Goal: Transaction & Acquisition: Purchase product/service

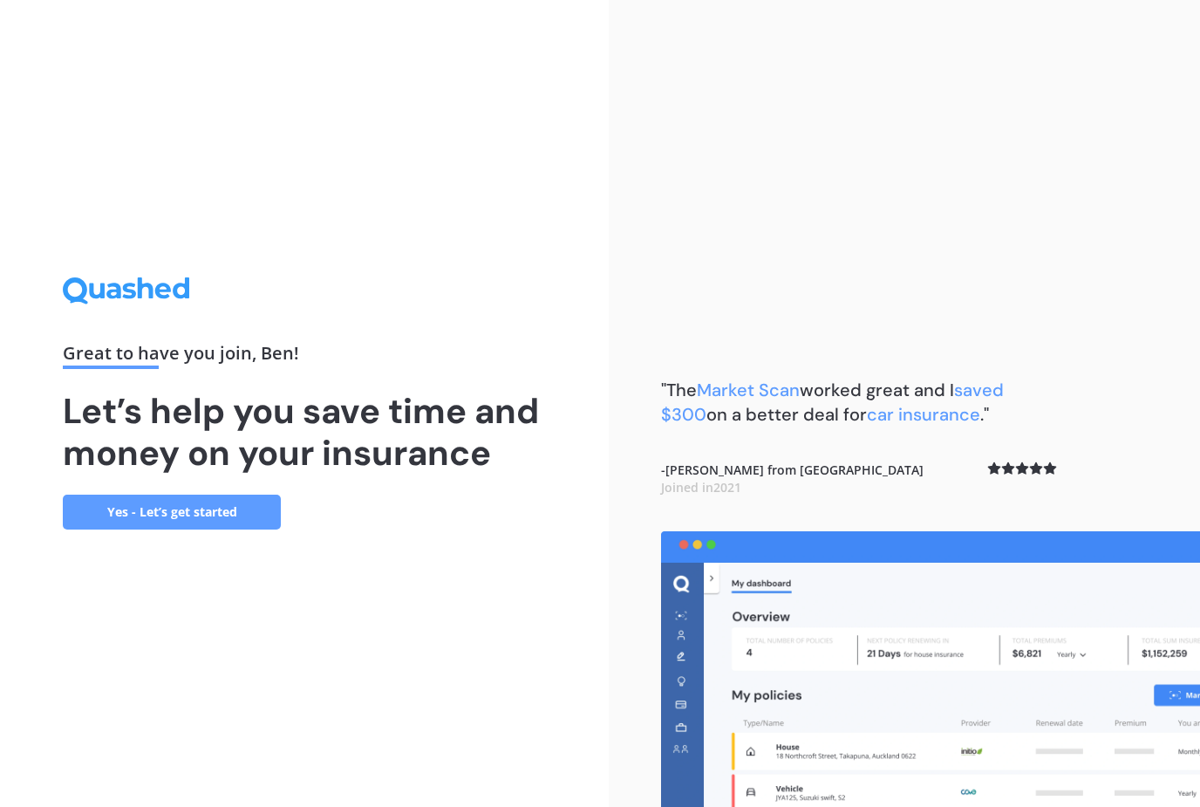
click at [181, 529] on link "Yes - Let’s get started" at bounding box center [172, 511] width 218 height 35
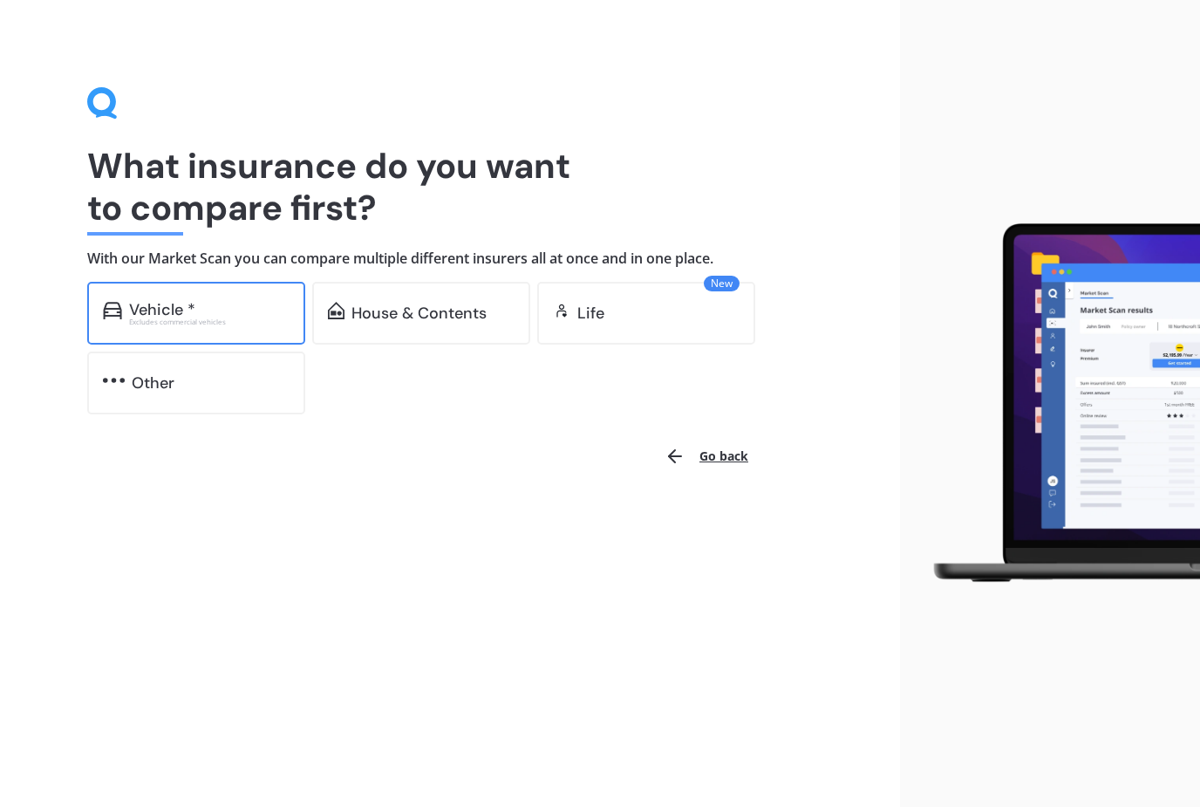
click at [210, 302] on div "Vehicle *" at bounding box center [209, 309] width 160 height 17
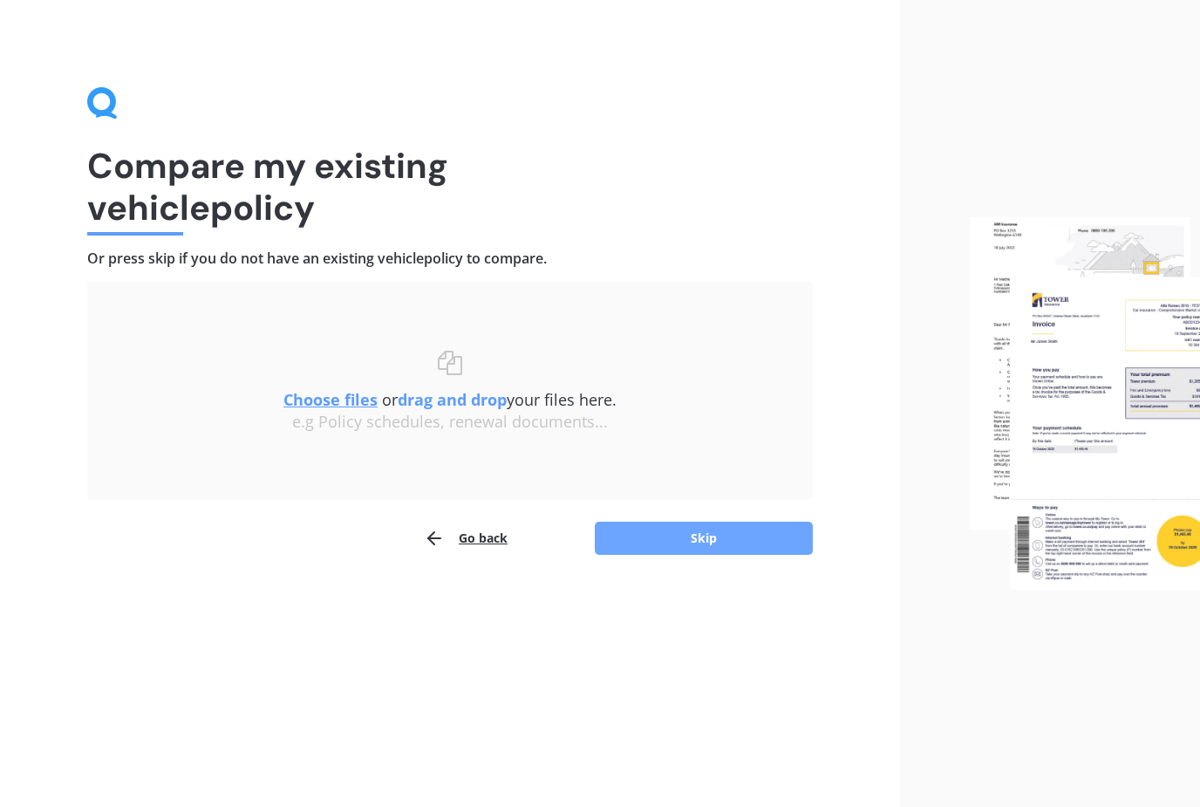
click at [700, 526] on button "Skip" at bounding box center [704, 537] width 218 height 33
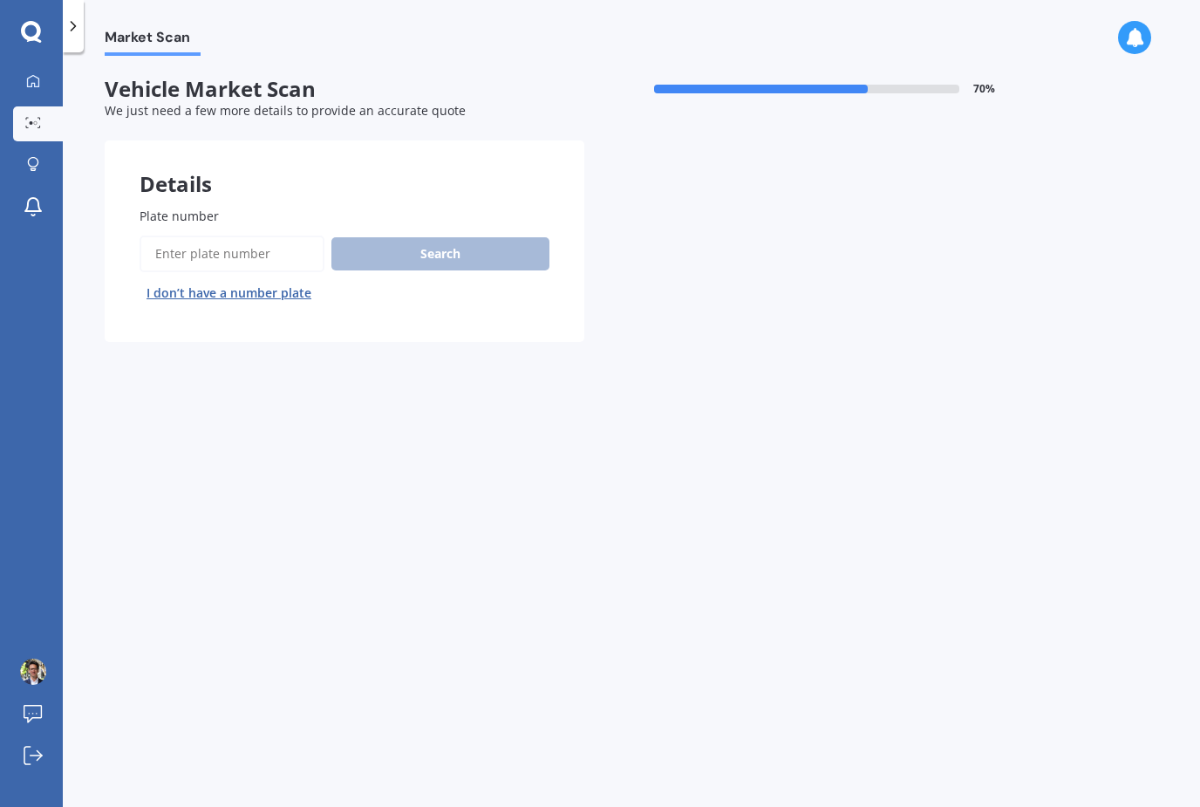
click at [246, 249] on input "Plate number" at bounding box center [232, 253] width 185 height 37
type input "Mhg191"
click at [465, 254] on button "Search" at bounding box center [440, 253] width 218 height 33
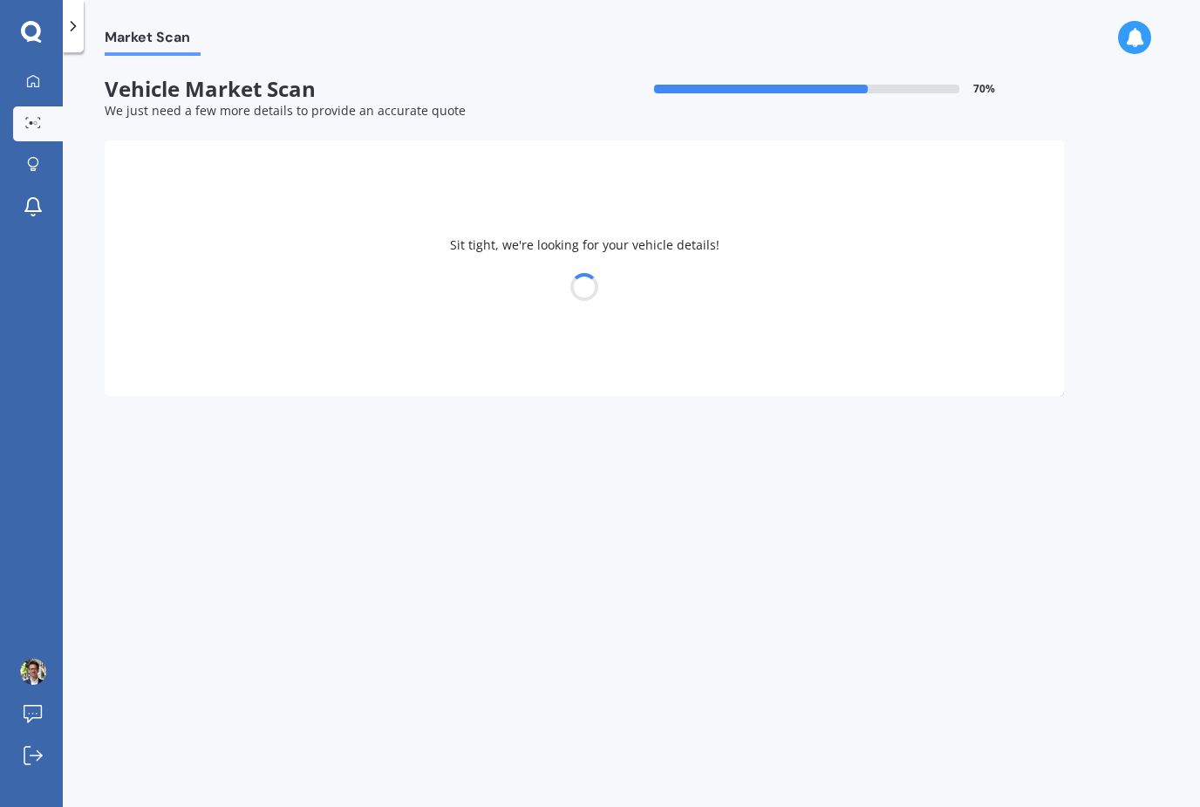
select select "VOLKSWAGEN"
select select "GOLF"
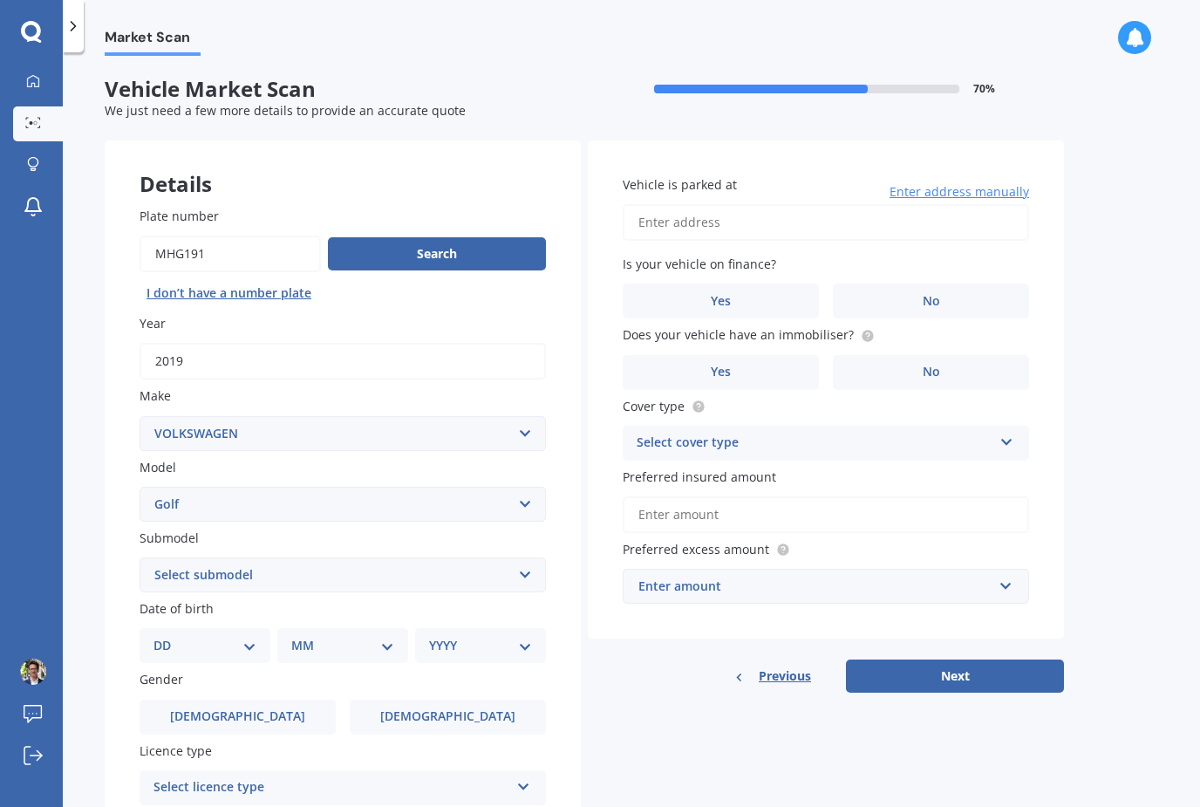
click at [351, 576] on select "Select submodel (All other) 1.4 GT TSI 1.4 TSI 1.6 1.6 FSI 1.6 TSI 1.8 1.9 TDI …" at bounding box center [343, 574] width 406 height 35
select select "R"
click at [240, 636] on select "DD 01 02 03 04 05 06 07 08 09 10 11 12 13 14 15 16 17 18 19 20 21 22 23 24 25 2…" at bounding box center [204, 645] width 103 height 19
select select "06"
click at [351, 637] on select "MM 01 02 03 04 05 06 07 08 09 10 11 12" at bounding box center [346, 645] width 96 height 19
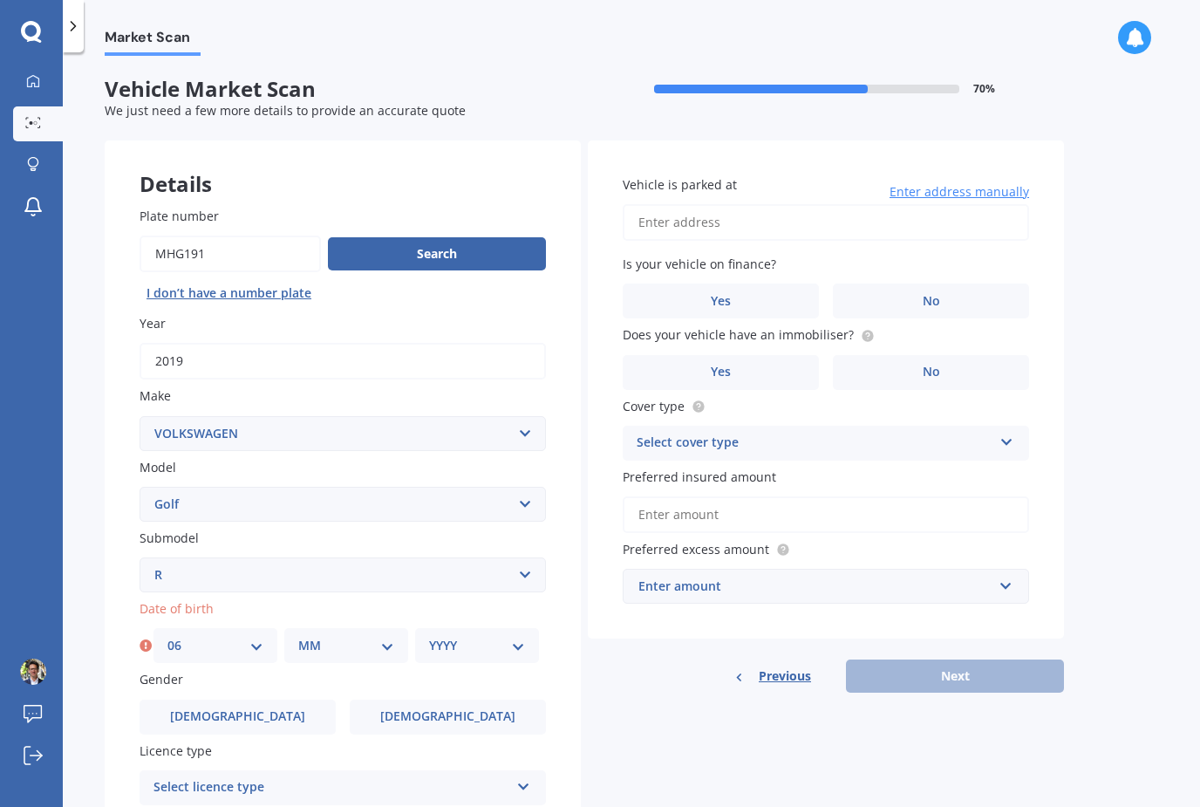
select select "06"
click at [501, 636] on select "YYYY 2025 2024 2023 2022 2021 2020 2019 2018 2017 2016 2015 2014 2013 2012 2011…" at bounding box center [477, 645] width 96 height 19
select select "1970"
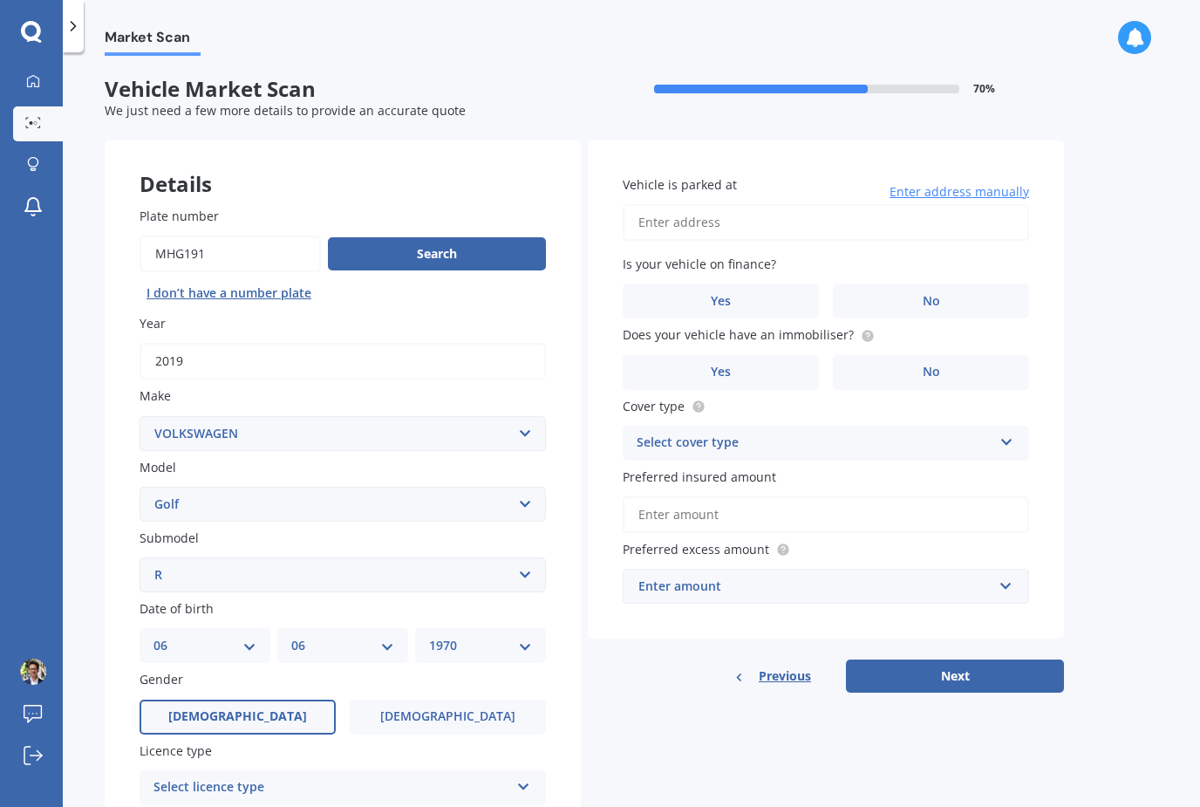
click at [244, 709] on span "[DEMOGRAPHIC_DATA]" at bounding box center [237, 716] width 139 height 15
click at [0, 0] on input "[DEMOGRAPHIC_DATA]" at bounding box center [0, 0] width 0 height 0
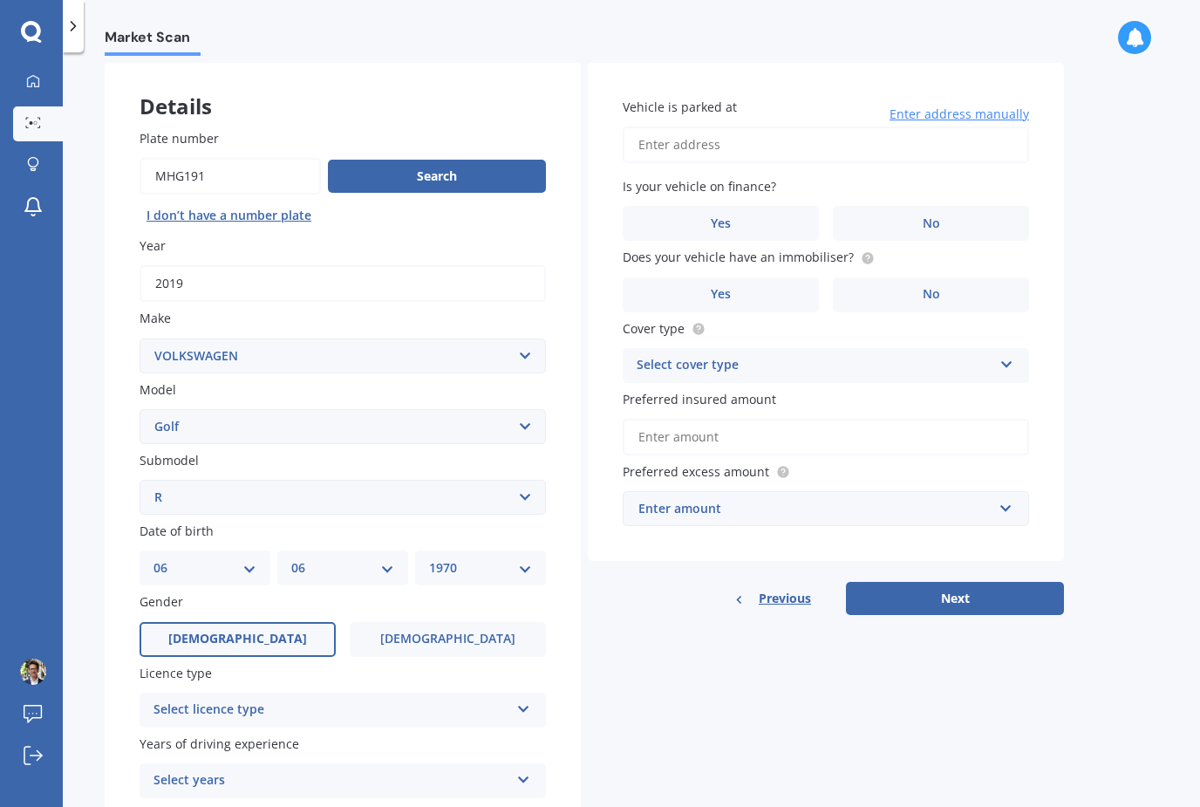
scroll to position [78, 0]
click at [308, 700] on div "Select licence type" at bounding box center [331, 708] width 356 height 21
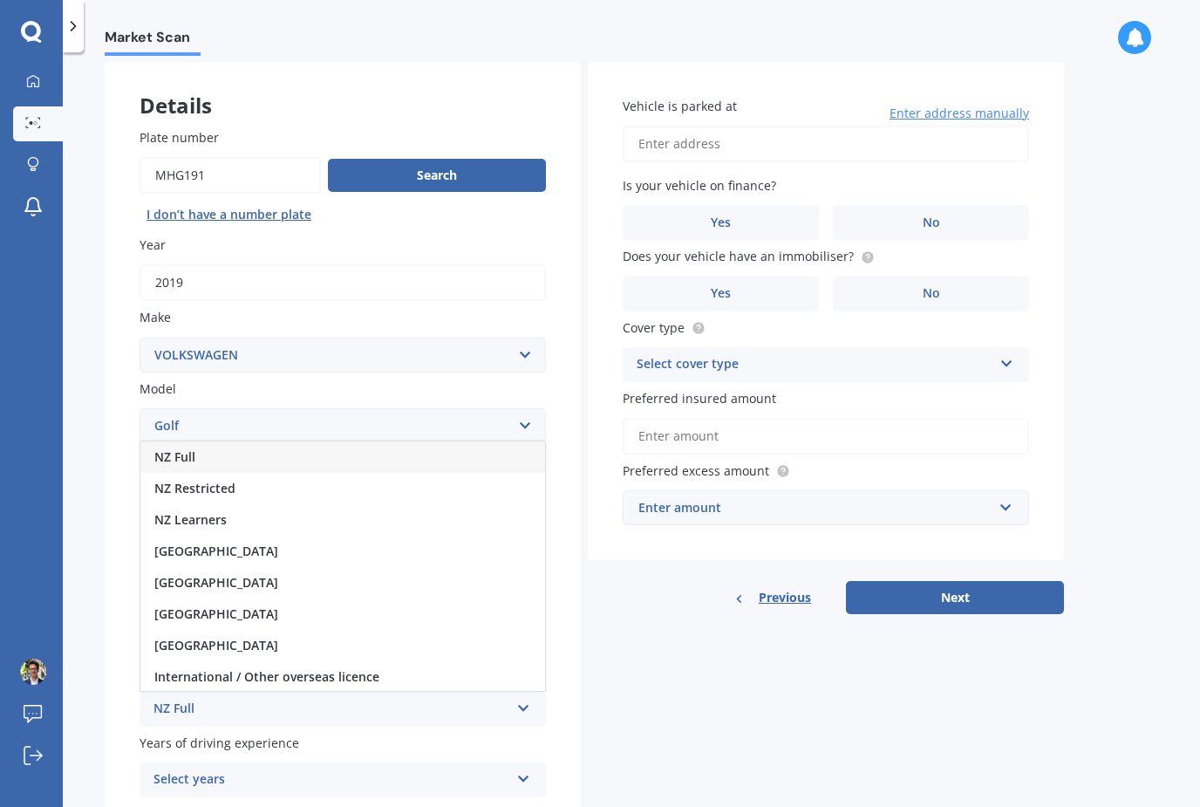
click at [235, 444] on div "NZ Full" at bounding box center [342, 456] width 405 height 31
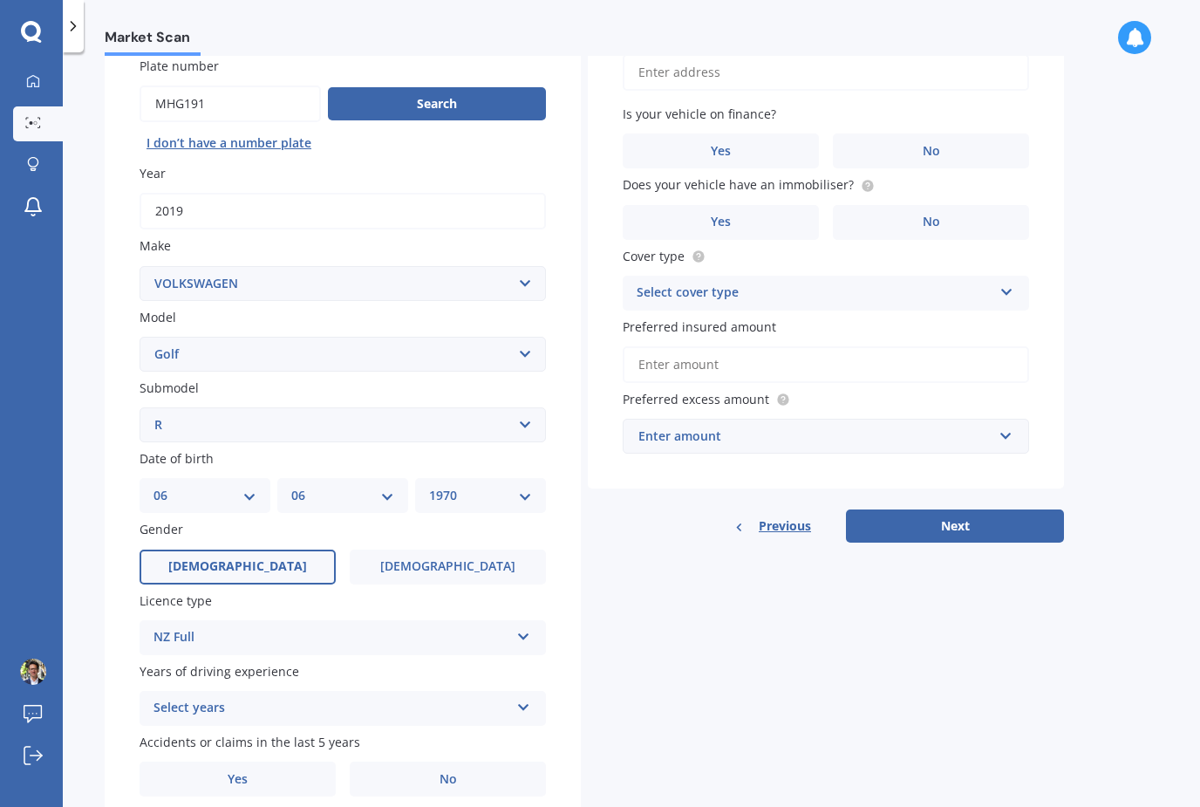
scroll to position [149, 0]
click at [283, 698] on div "Select years" at bounding box center [331, 708] width 356 height 21
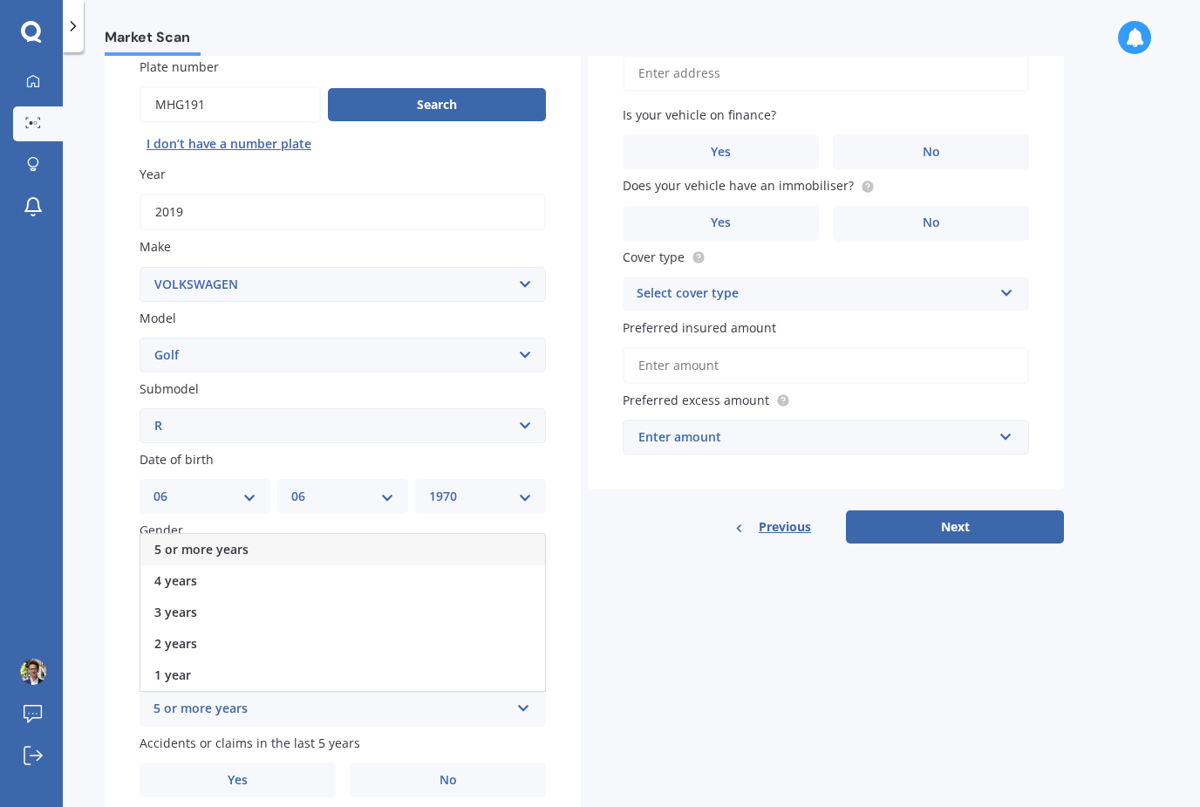
click at [258, 534] on div "5 or more years" at bounding box center [342, 549] width 405 height 31
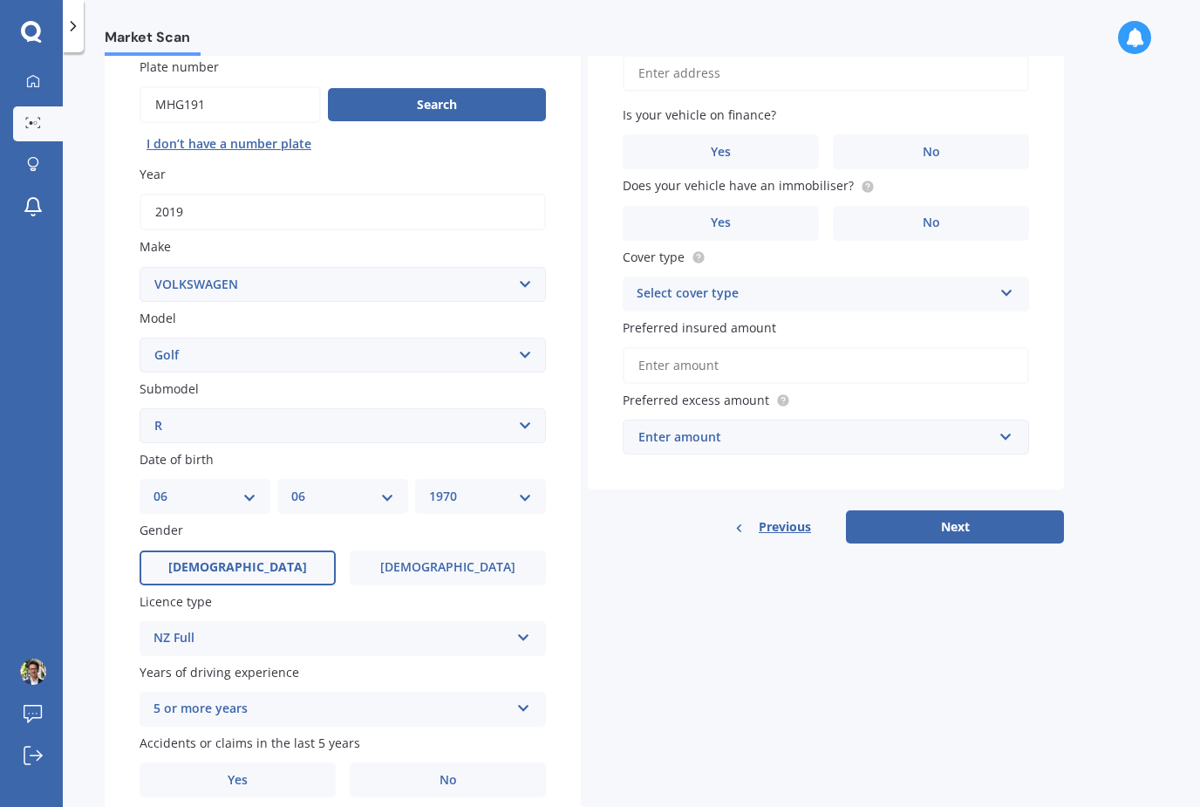
scroll to position [56, 0]
click at [437, 762] on label "No" at bounding box center [448, 779] width 196 height 35
click at [0, 0] on input "No" at bounding box center [0, 0] width 0 height 0
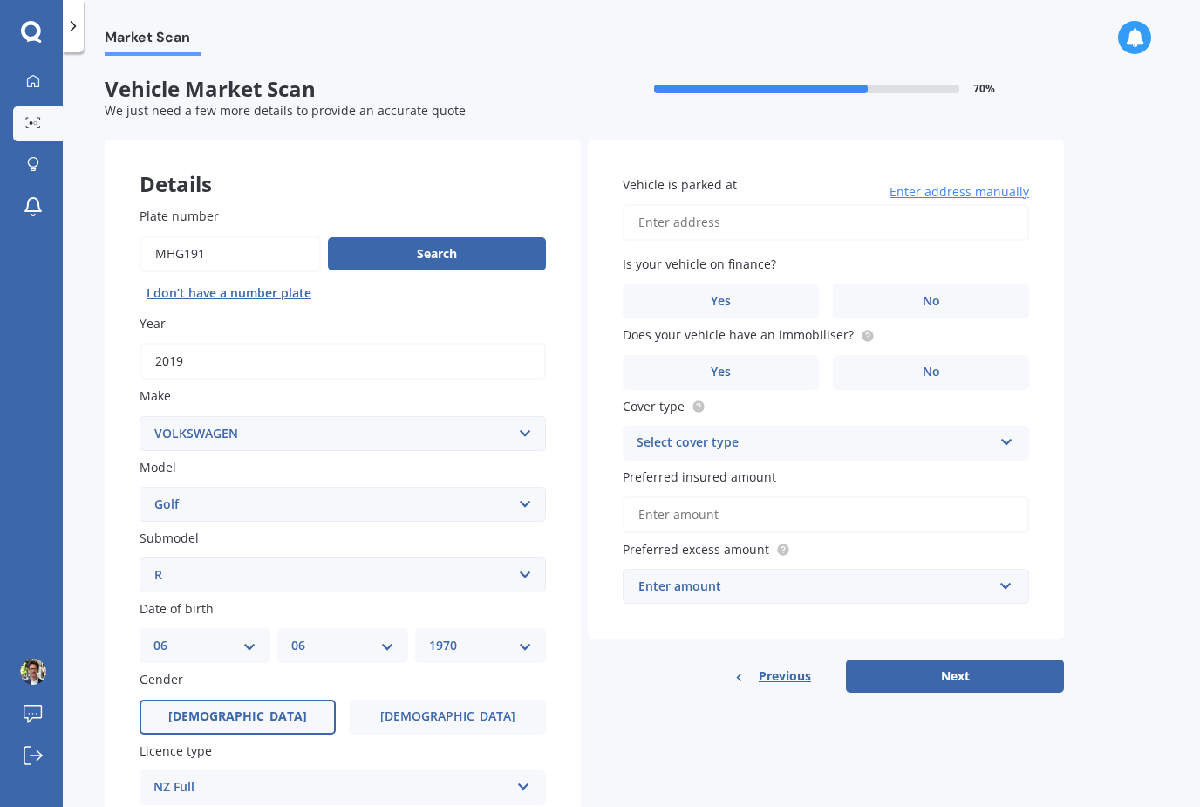
scroll to position [0, 0]
click at [726, 204] on input "Vehicle is parked at" at bounding box center [826, 222] width 406 height 37
type input "[STREET_ADDRESS]"
click at [945, 283] on label "No" at bounding box center [931, 300] width 196 height 35
click at [0, 0] on input "No" at bounding box center [0, 0] width 0 height 0
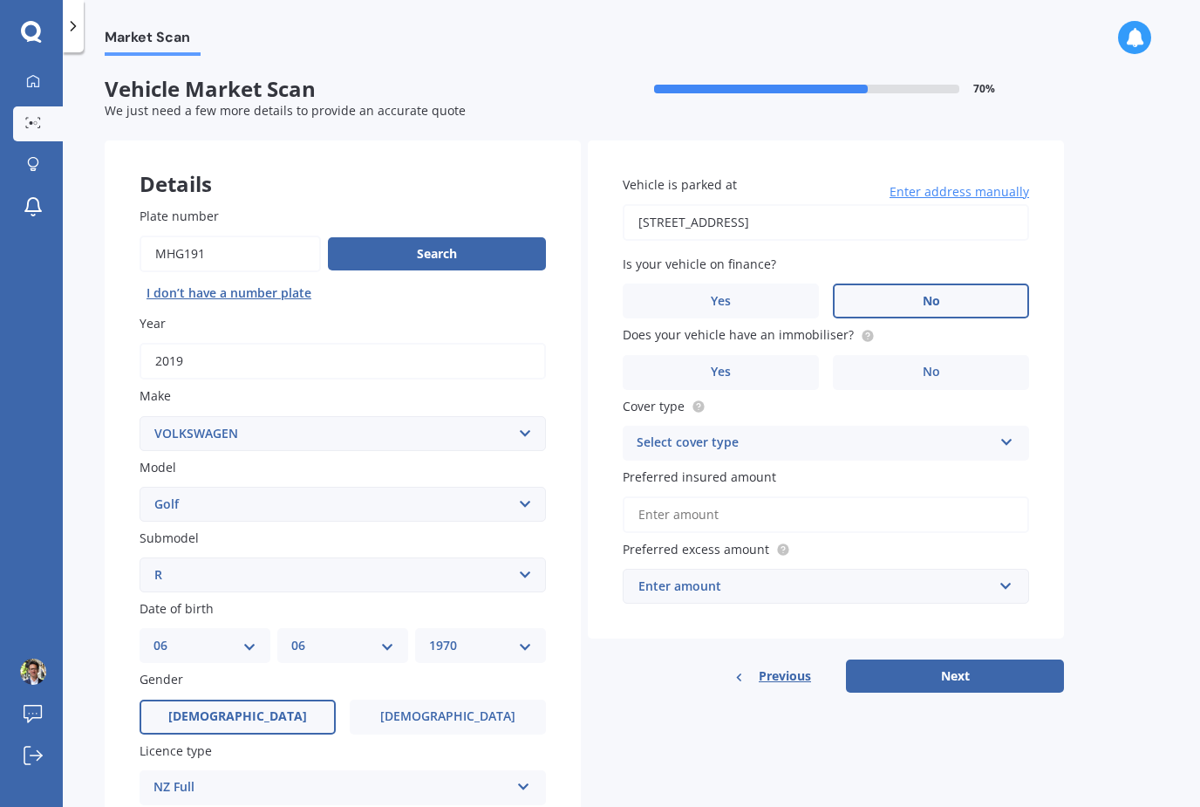
click at [862, 330] on circle at bounding box center [867, 335] width 11 height 11
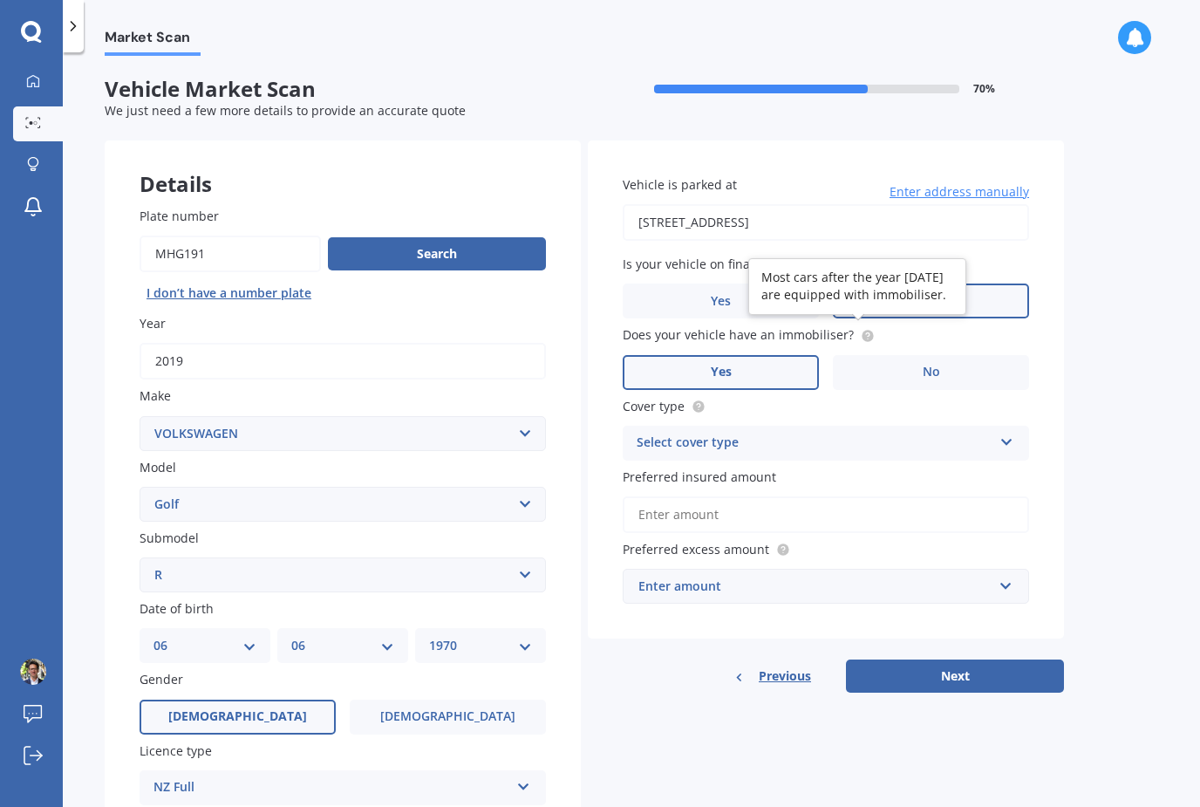
click at [790, 355] on label "Yes" at bounding box center [721, 372] width 196 height 35
click at [0, 0] on input "Yes" at bounding box center [0, 0] width 0 height 0
click at [739, 433] on div "Select cover type" at bounding box center [815, 443] width 356 height 21
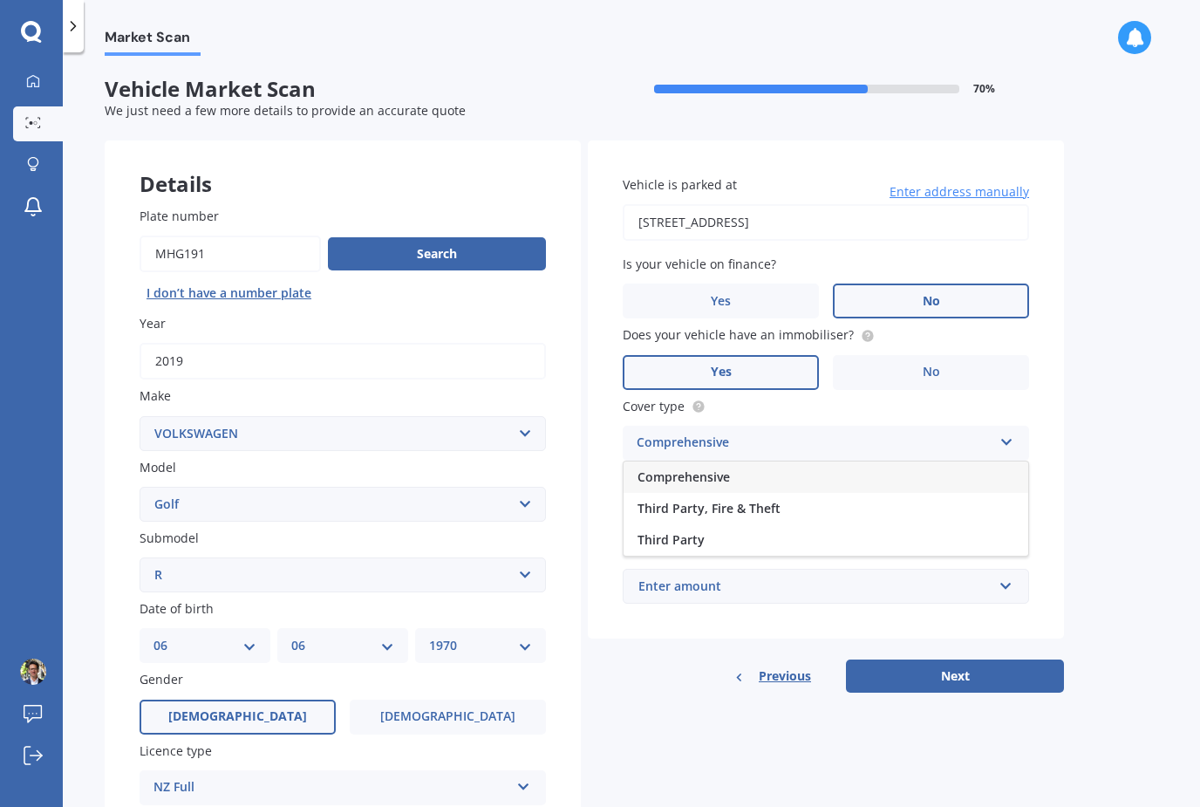
click at [735, 461] on div "Comprehensive" at bounding box center [825, 476] width 405 height 31
click at [770, 576] on div "Enter amount" at bounding box center [815, 585] width 354 height 19
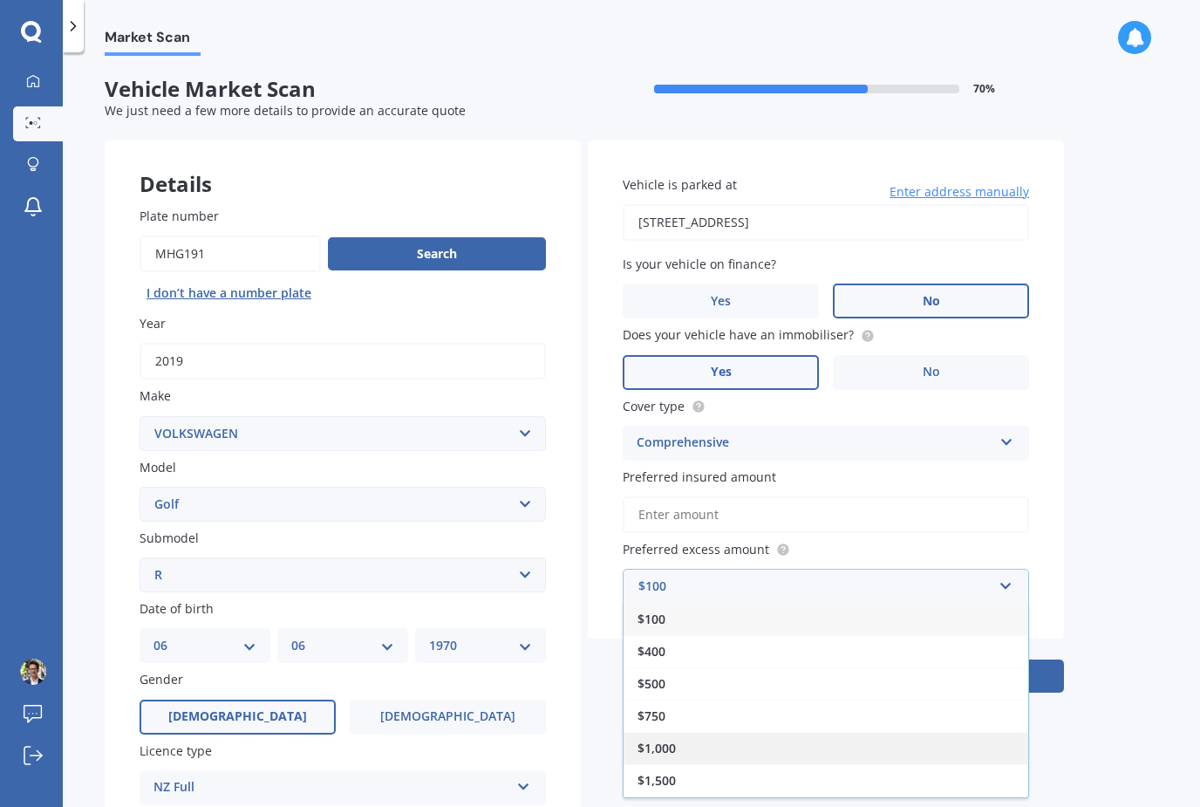
click at [680, 732] on div "$1,000" at bounding box center [825, 748] width 405 height 32
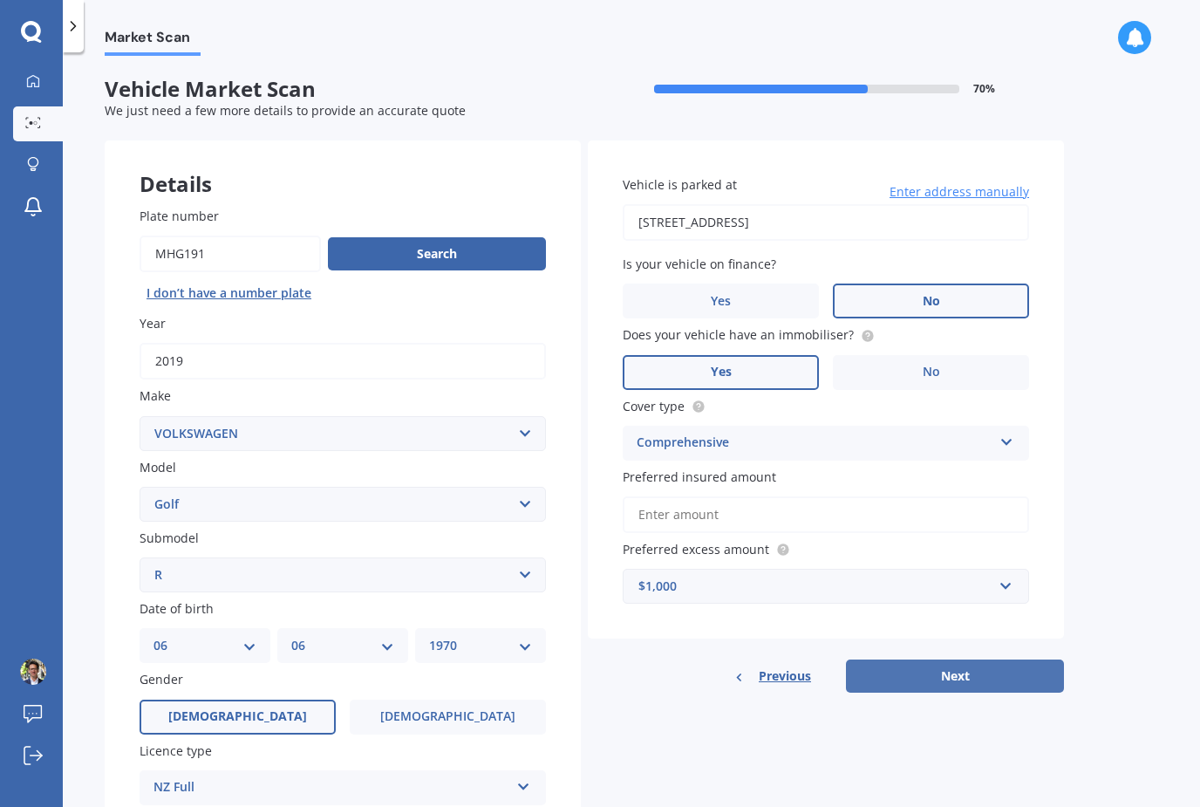
click at [971, 659] on button "Next" at bounding box center [955, 675] width 218 height 33
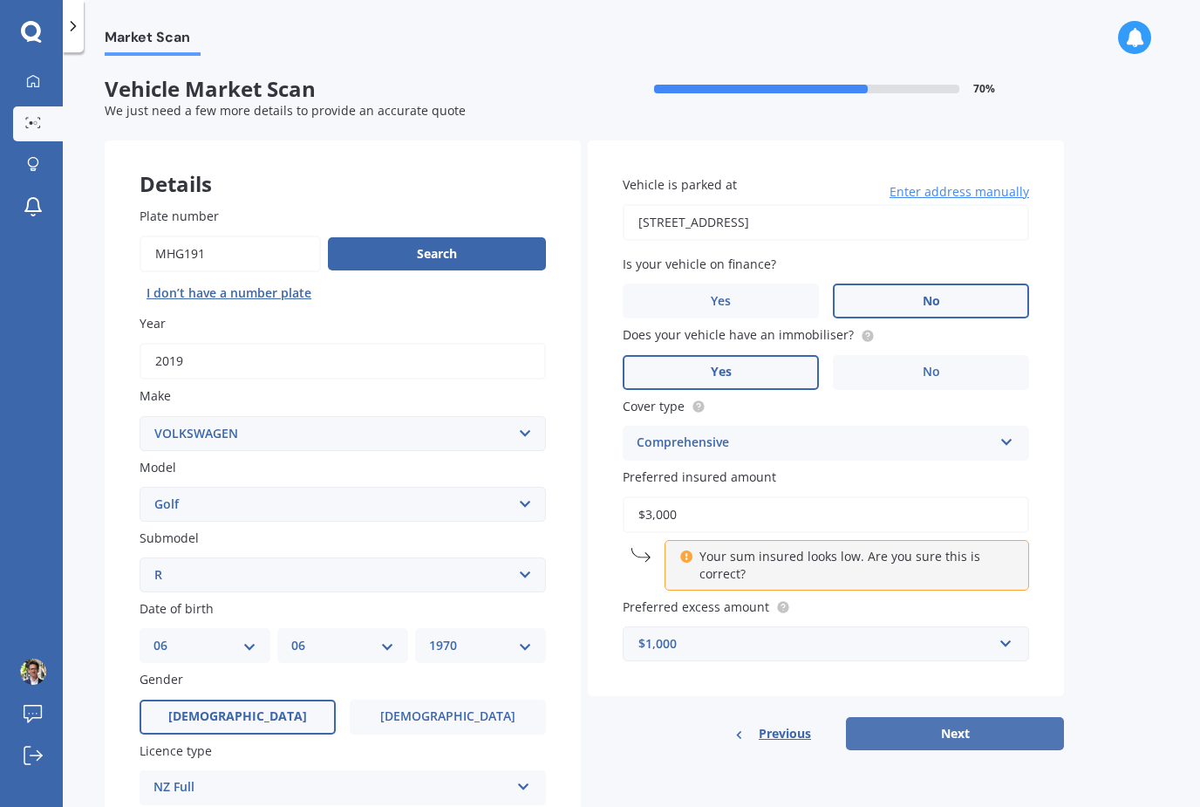
type input "$30,000"
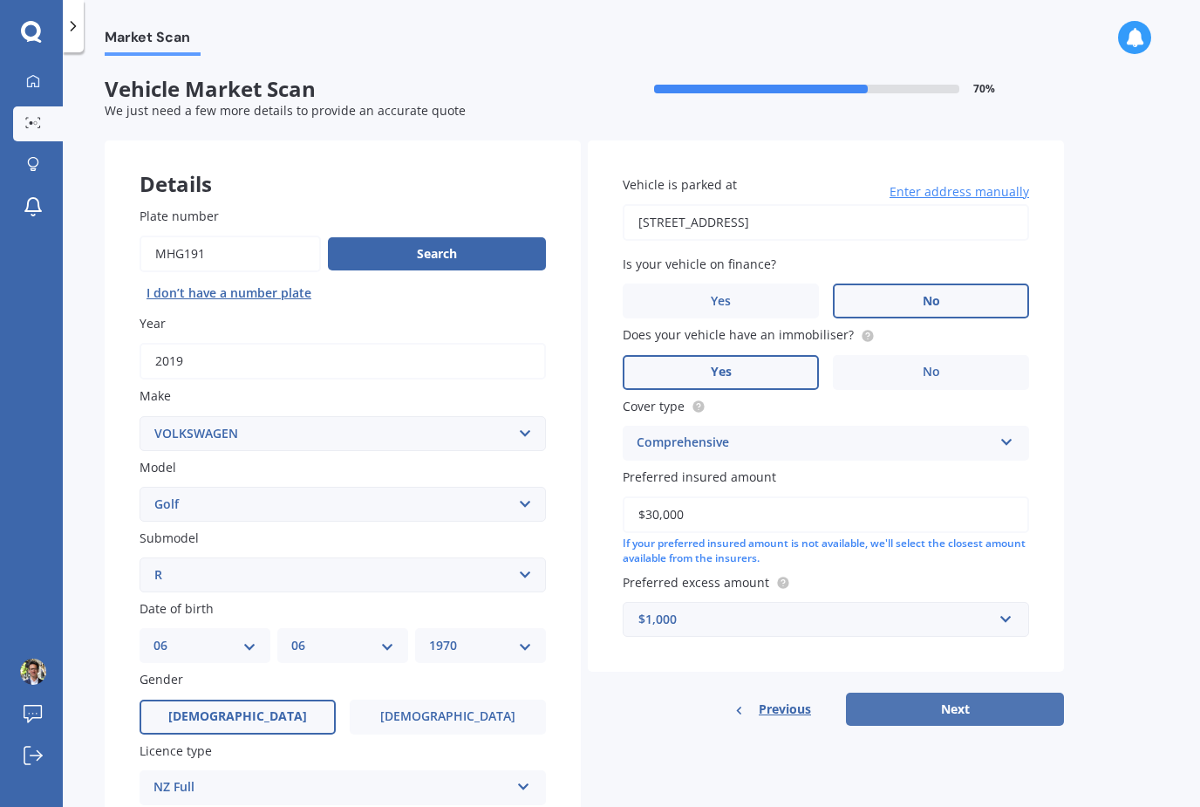
click at [965, 692] on button "Next" at bounding box center [955, 708] width 218 height 33
select select "06"
select select "1970"
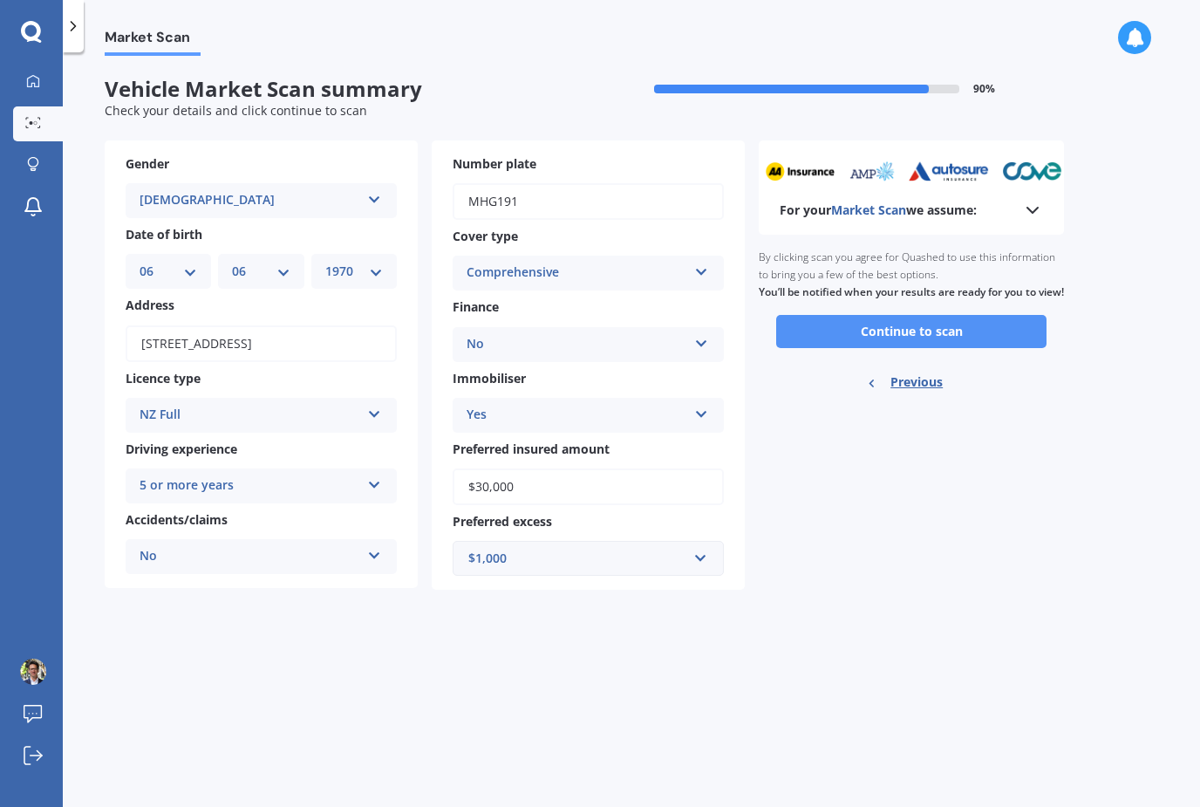
click at [966, 315] on button "Continue to scan" at bounding box center [911, 331] width 270 height 33
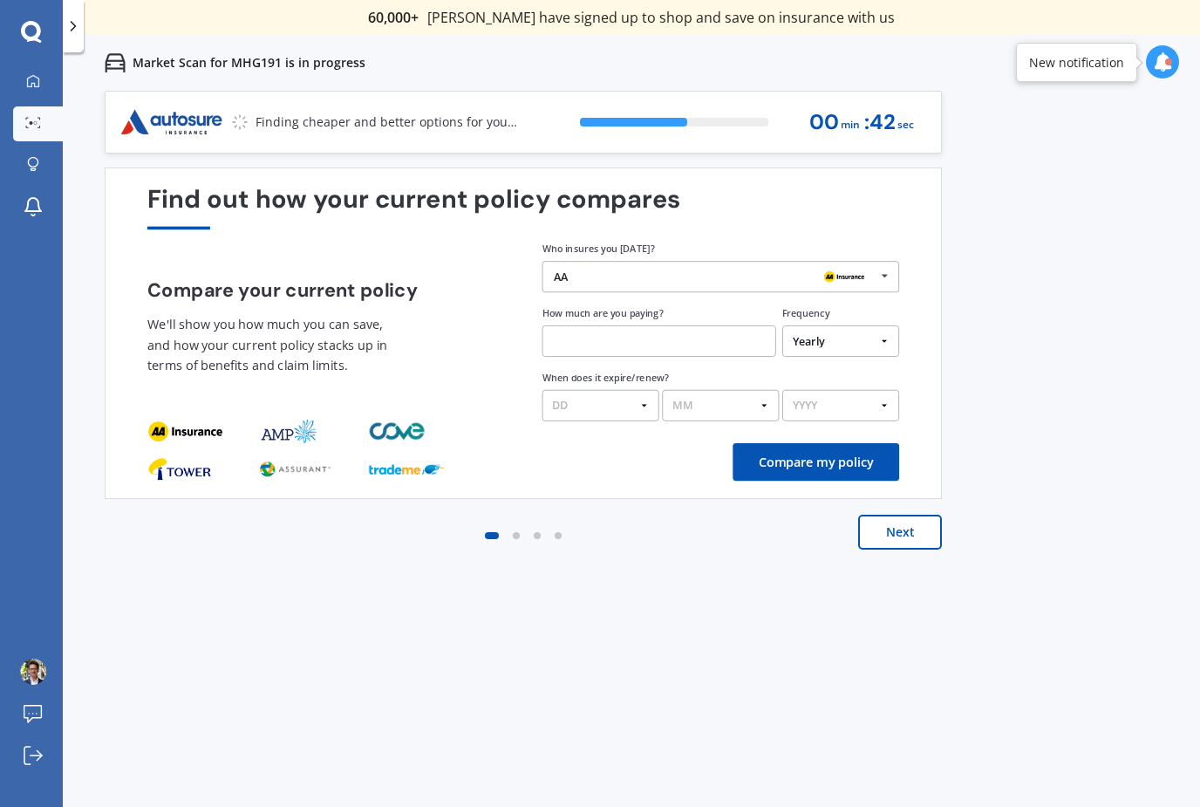
click at [859, 281] on img at bounding box center [844, 277] width 50 height 19
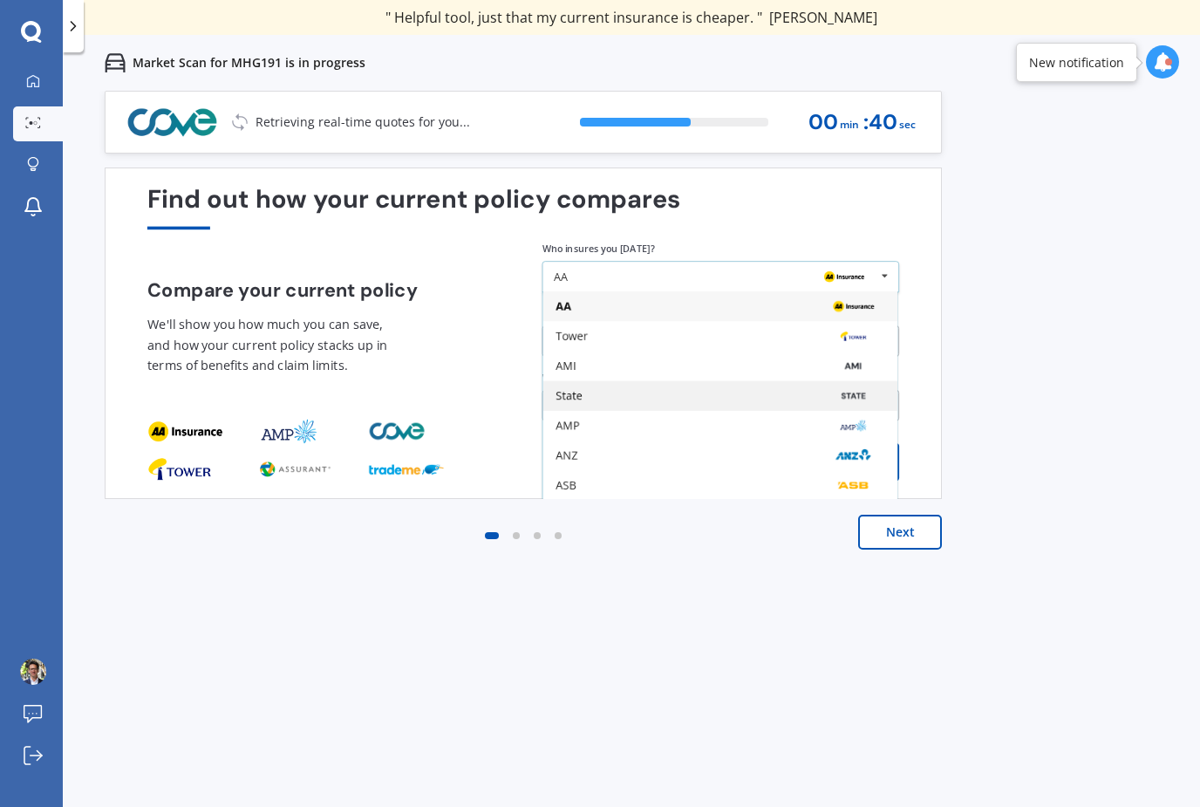
click at [585, 400] on div "State" at bounding box center [719, 396] width 329 height 12
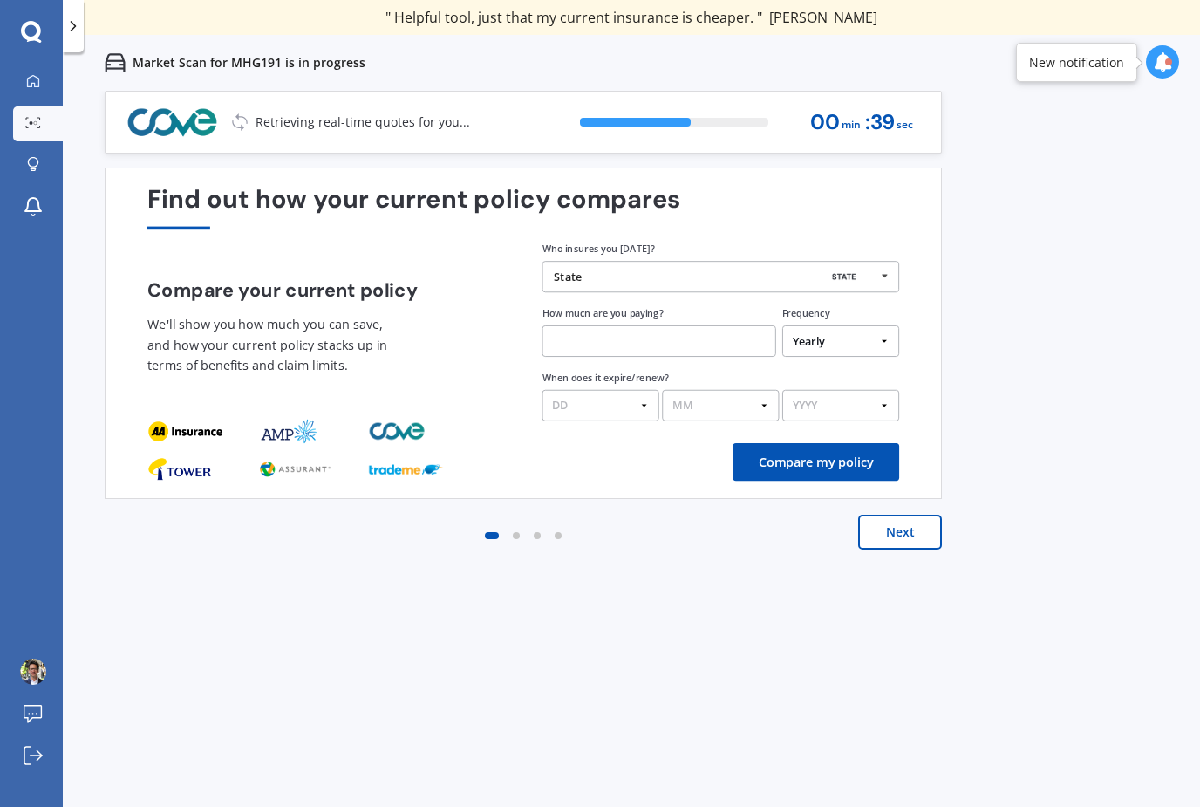
click at [668, 335] on input "text" at bounding box center [659, 340] width 234 height 31
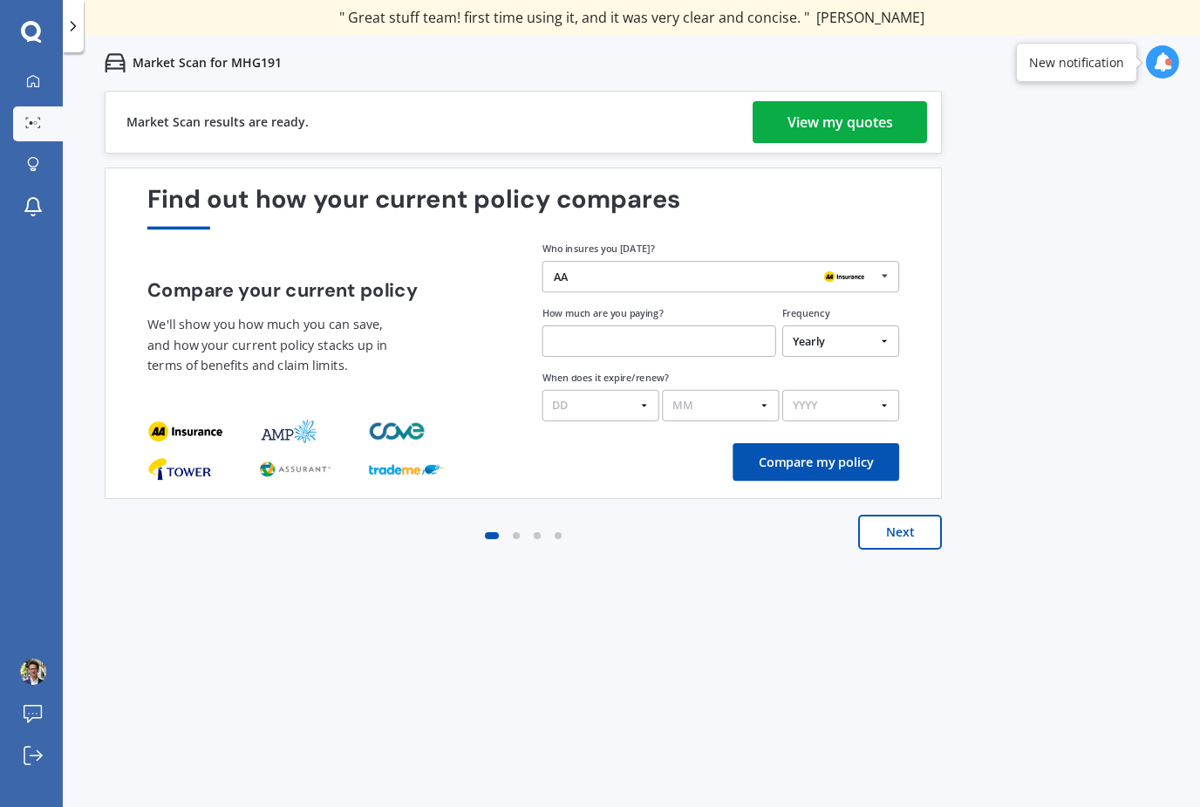
click at [876, 101] on div "View my quotes" at bounding box center [840, 122] width 106 height 42
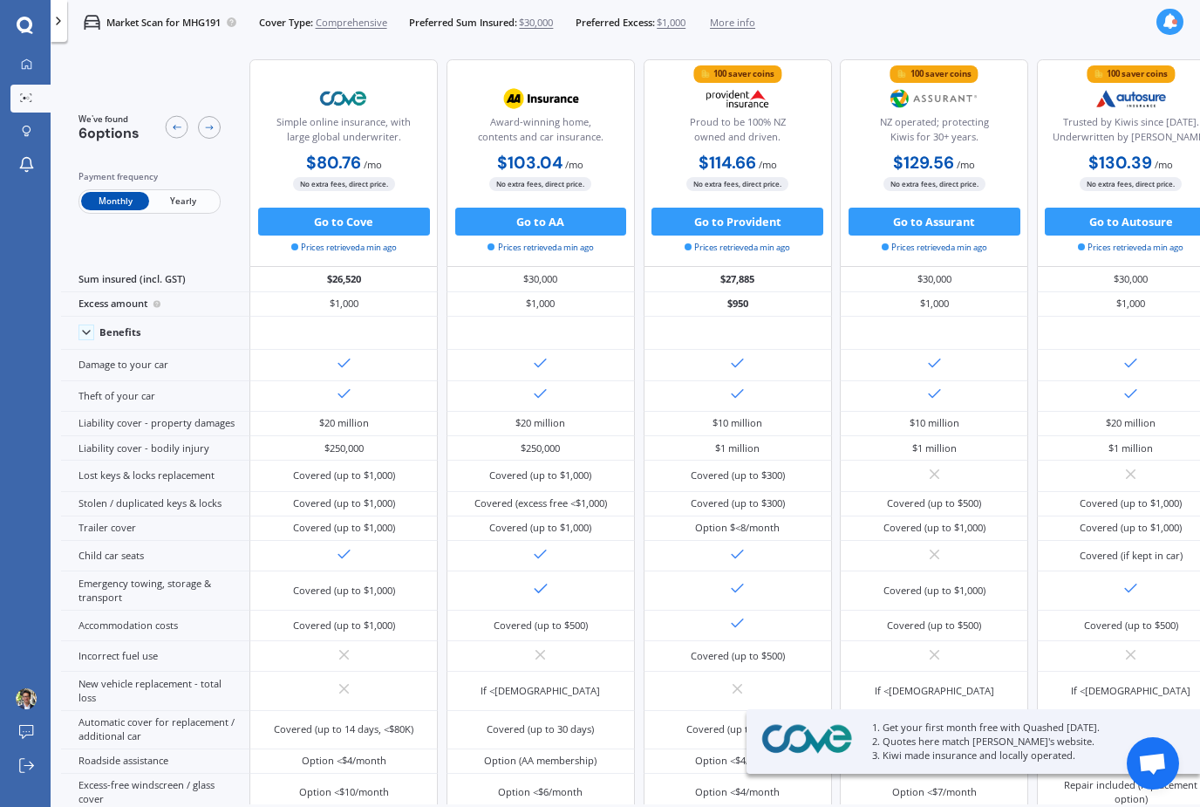
click at [192, 192] on span "Yearly" at bounding box center [183, 201] width 68 height 18
